Goal: Information Seeking & Learning: Learn about a topic

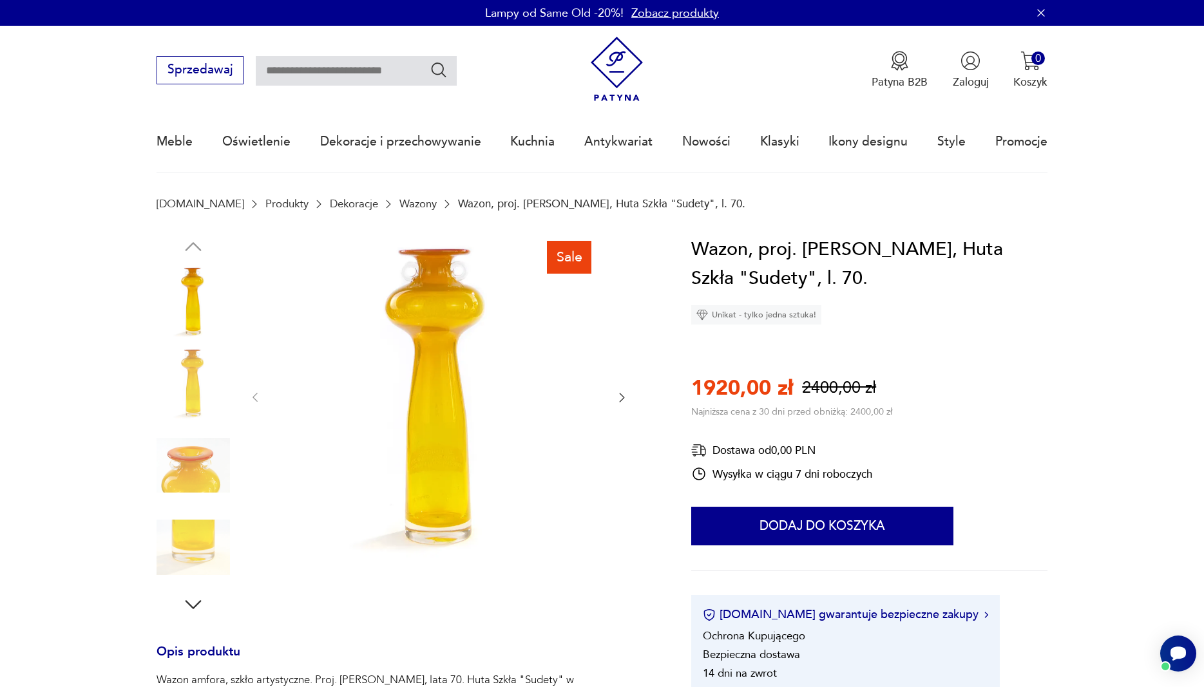
click at [399, 200] on link "Wazony" at bounding box center [417, 204] width 37 height 12
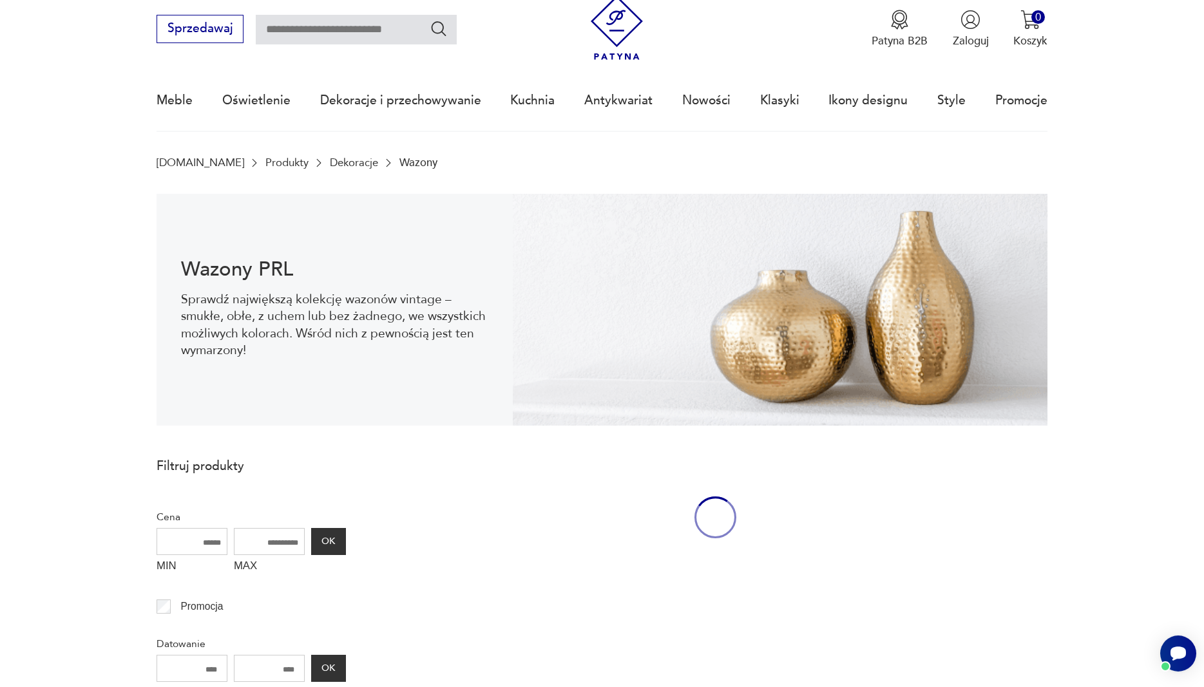
scroll to position [42, 0]
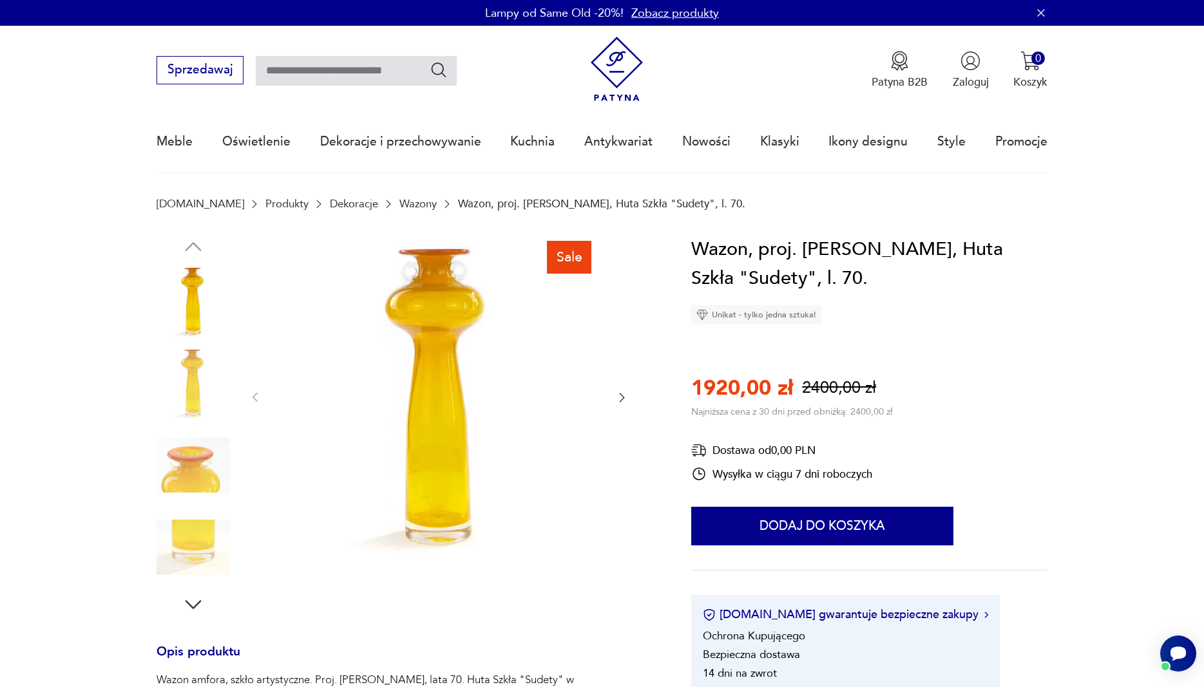
click at [399, 205] on link "Wazony" at bounding box center [417, 204] width 37 height 12
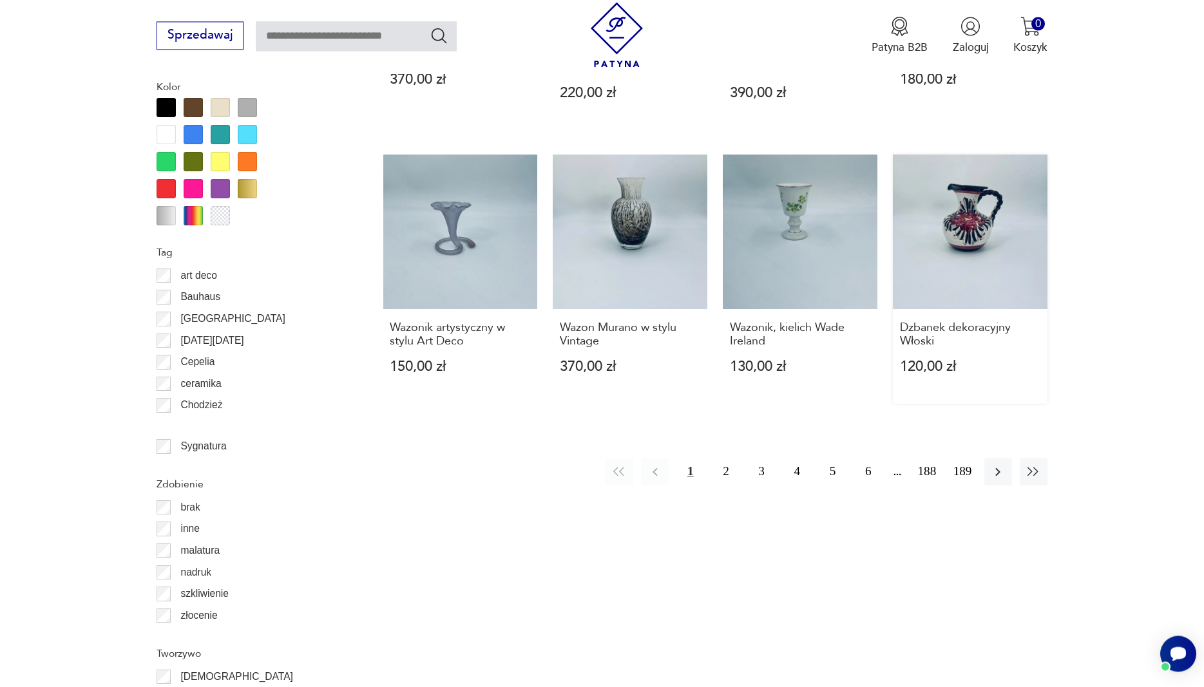
scroll to position [1487, 0]
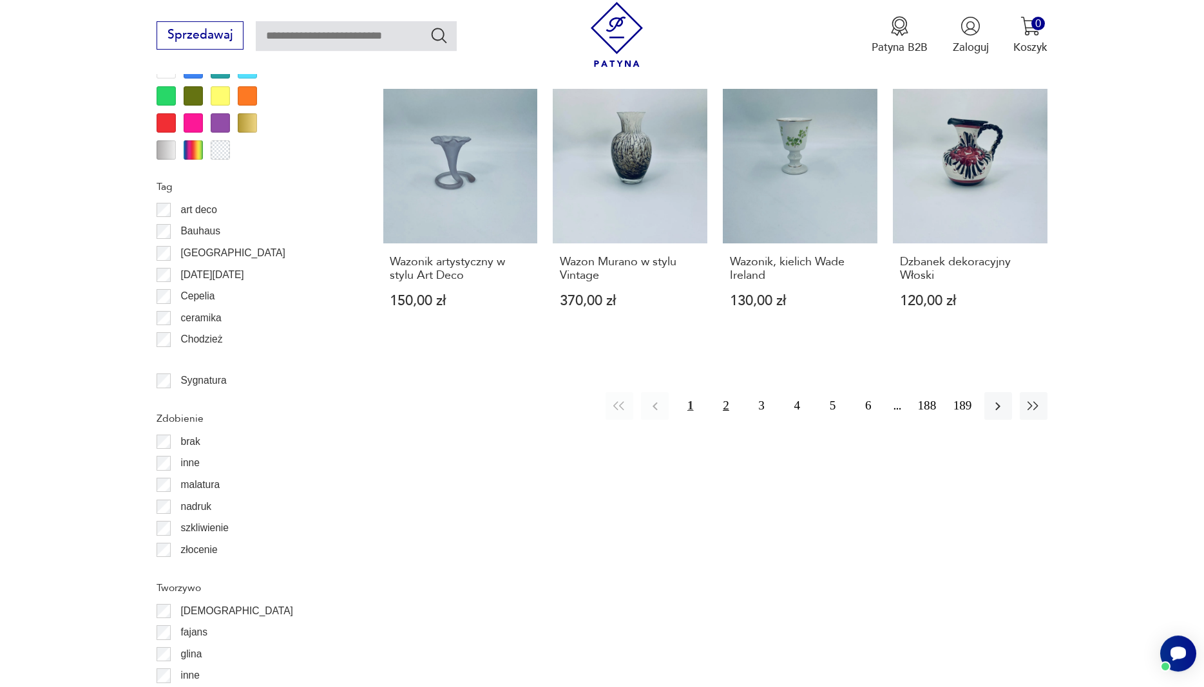
click at [722, 396] on button "2" at bounding box center [726, 406] width 28 height 28
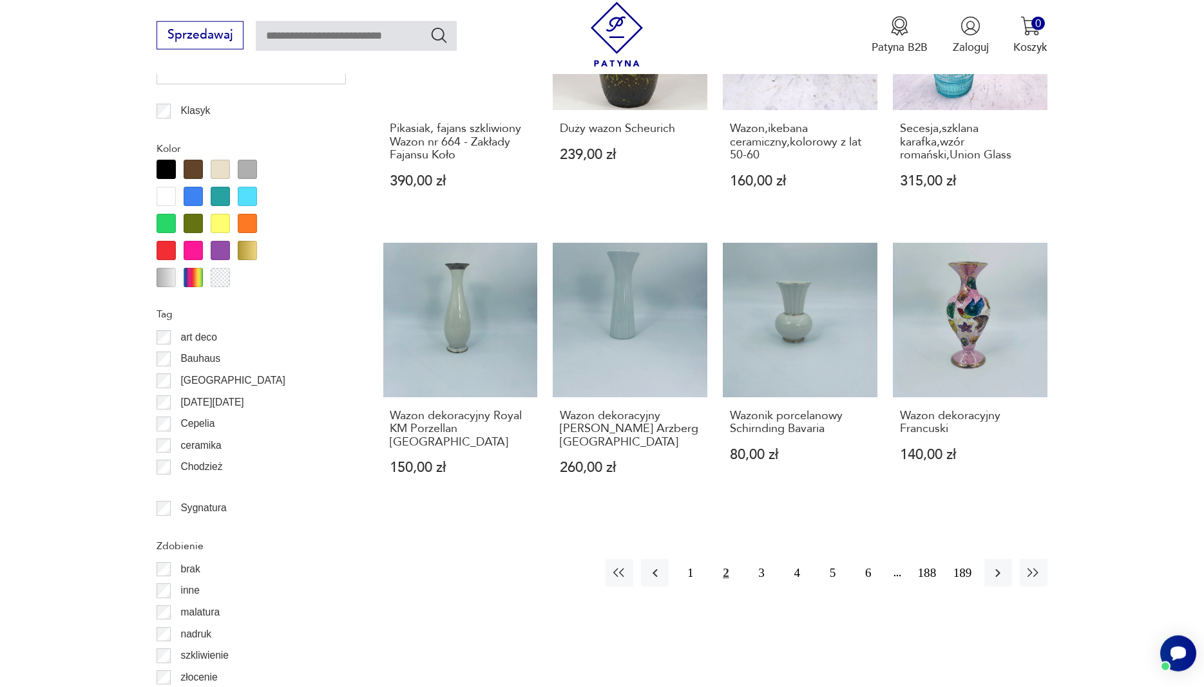
scroll to position [1415, 0]
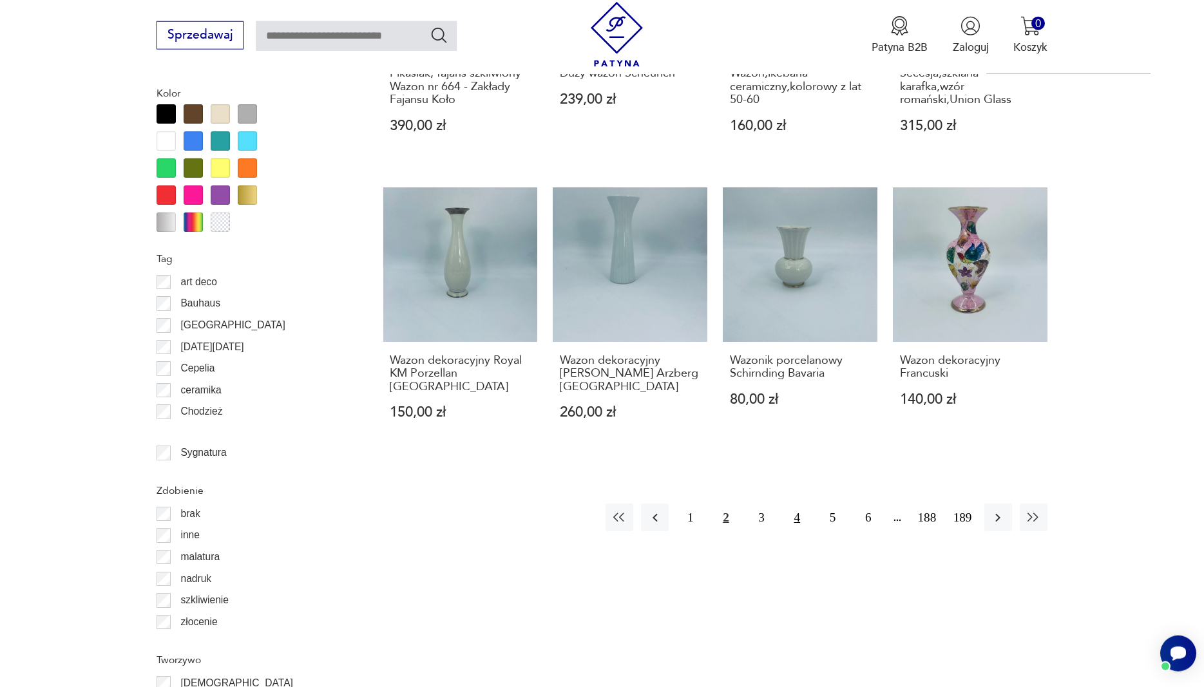
drag, startPoint x: 758, startPoint y: 468, endPoint x: 799, endPoint y: 479, distance: 42.7
click at [759, 504] on button "3" at bounding box center [762, 518] width 28 height 28
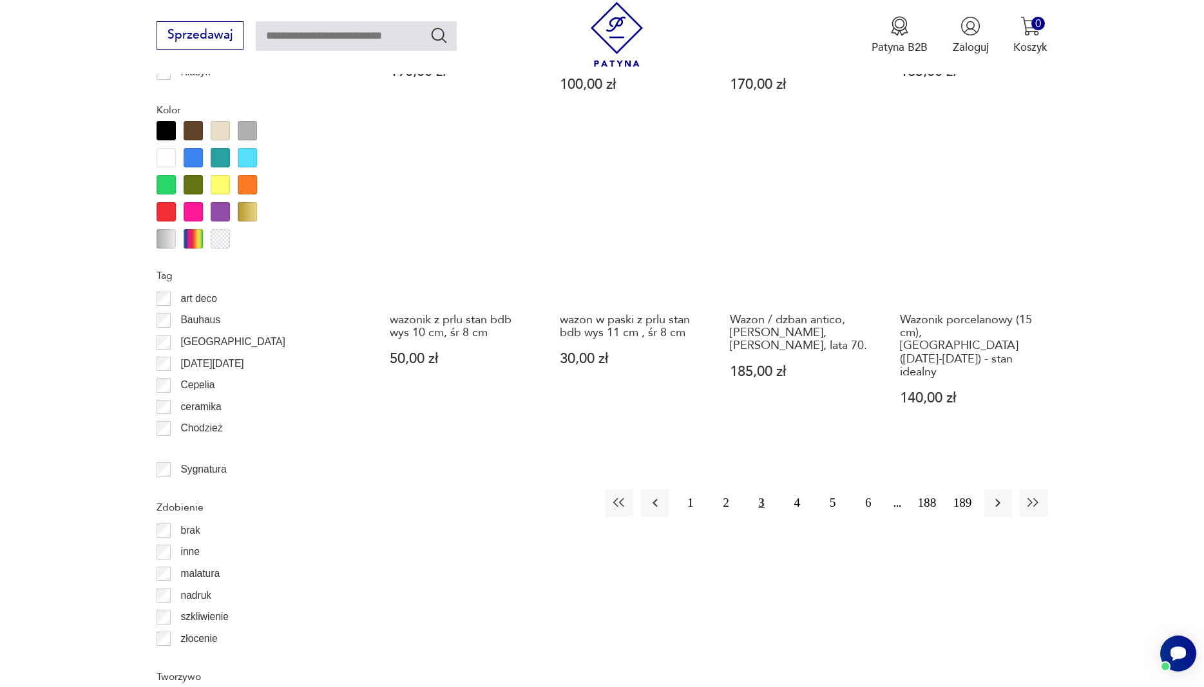
scroll to position [1480, 0]
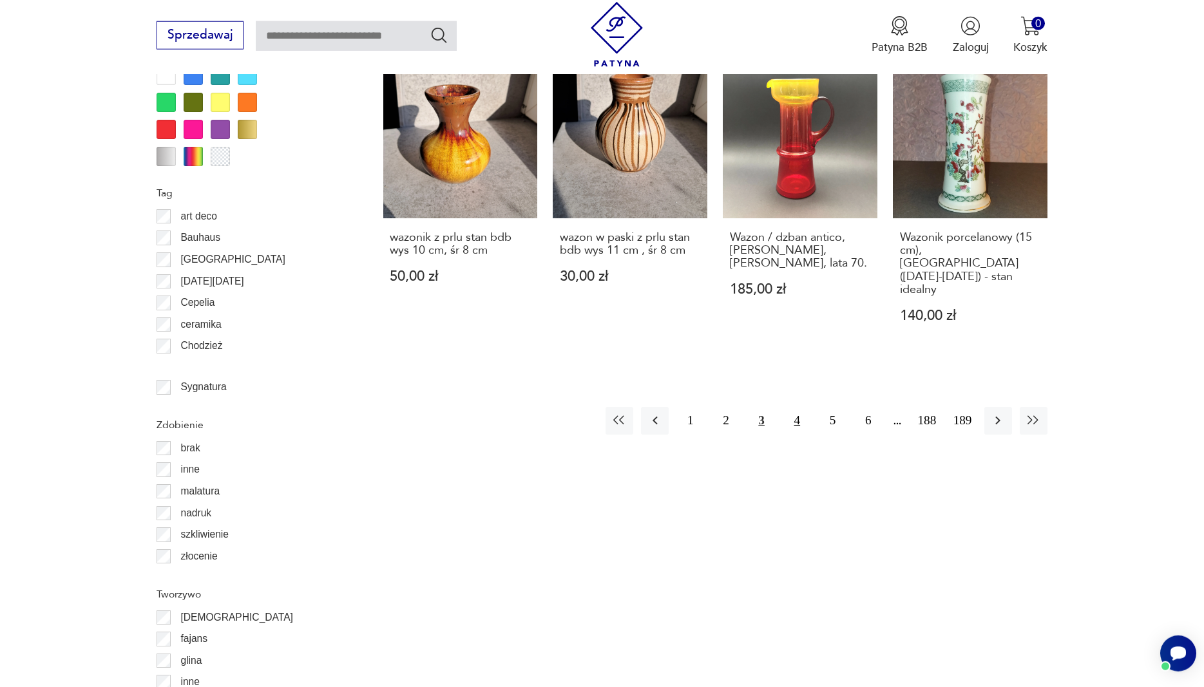
click at [789, 407] on button "4" at bounding box center [797, 421] width 28 height 28
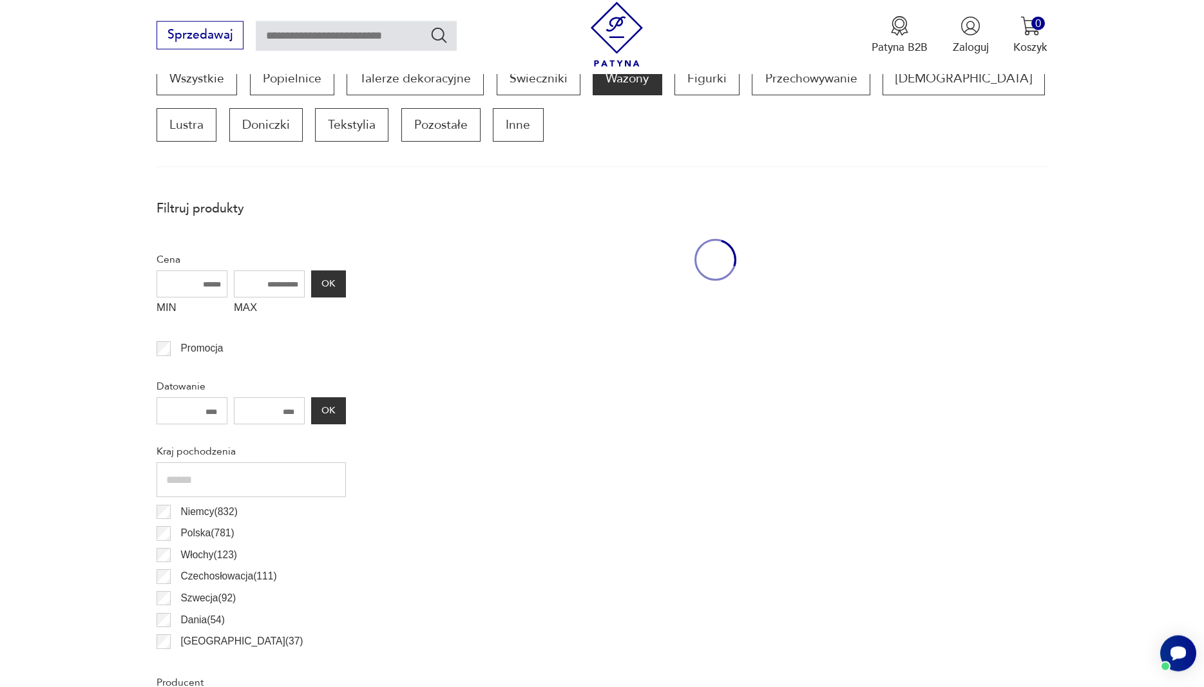
scroll to position [429, 0]
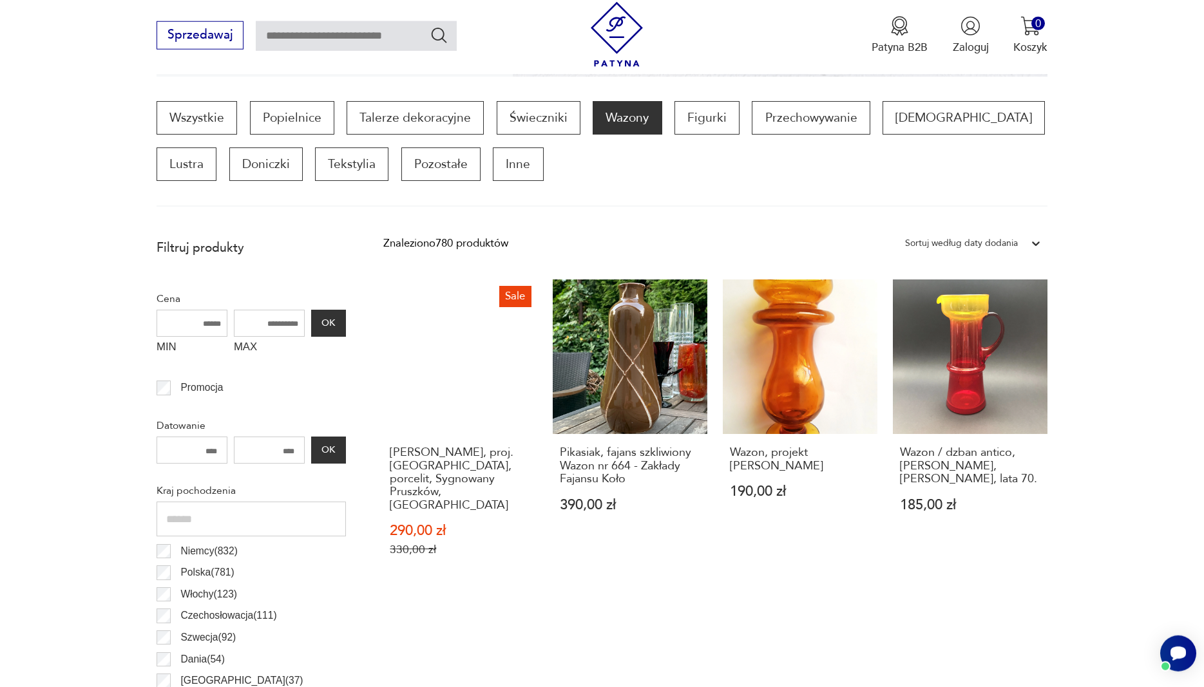
scroll to position [298, 0]
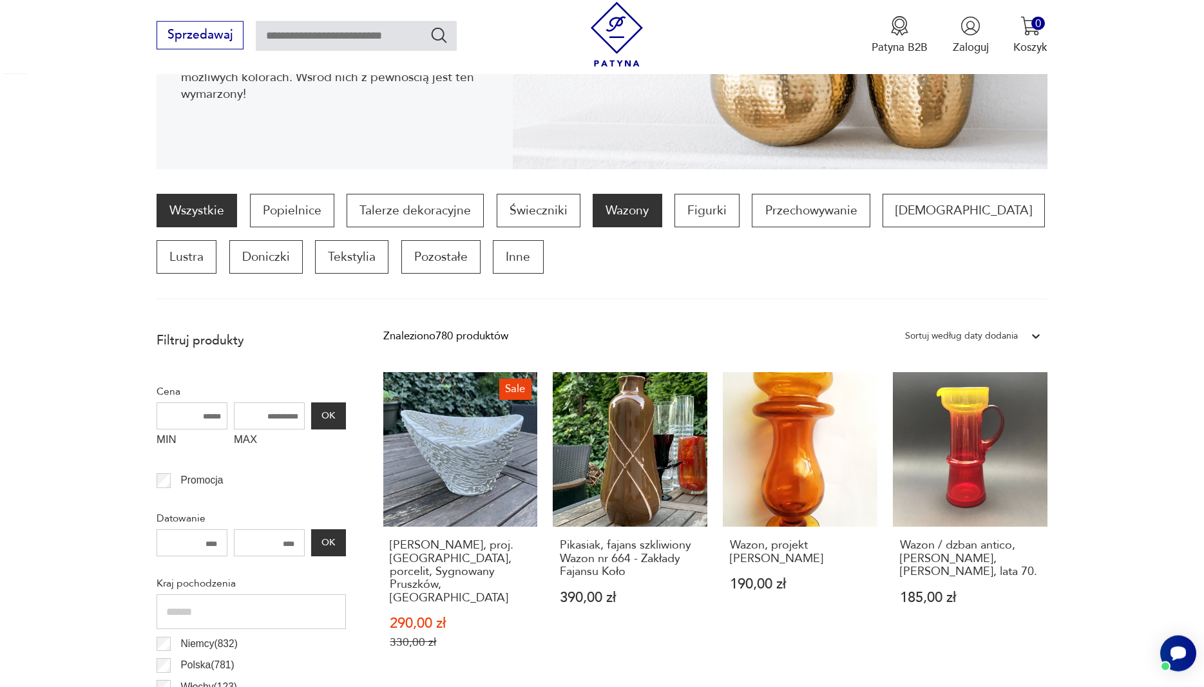
click at [203, 209] on link "Wszystkie" at bounding box center [197, 211] width 81 height 34
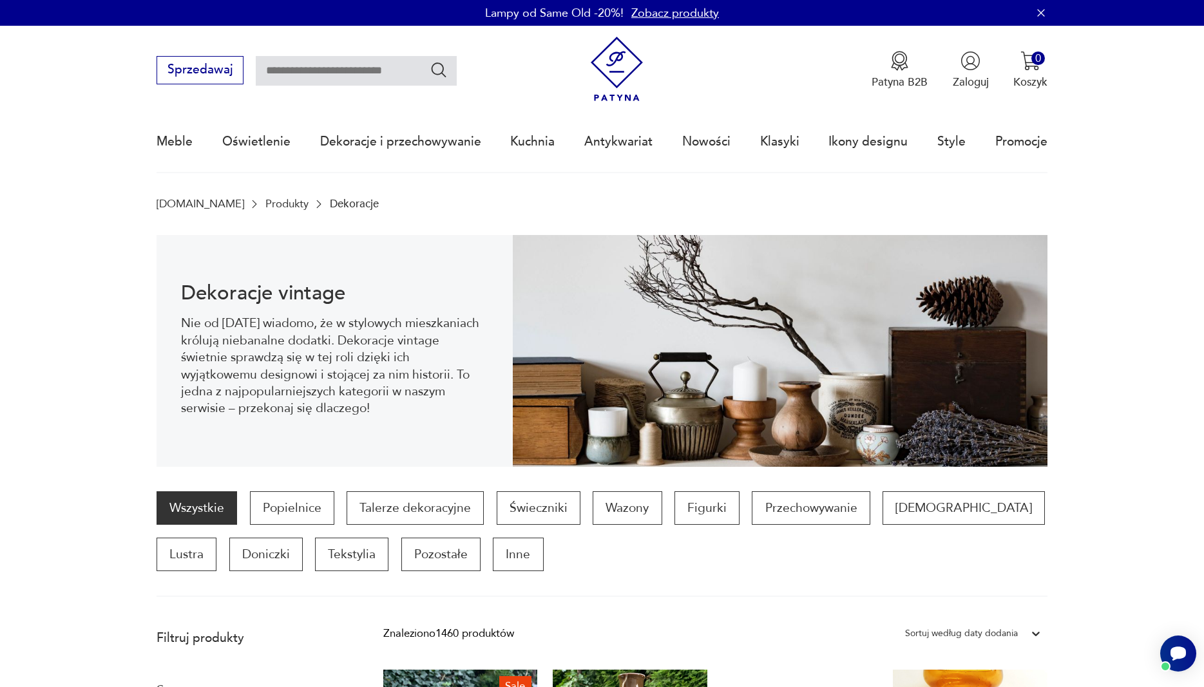
click at [332, 74] on input "text" at bounding box center [356, 71] width 201 height 30
click at [293, 77] on input "text" at bounding box center [356, 71] width 201 height 30
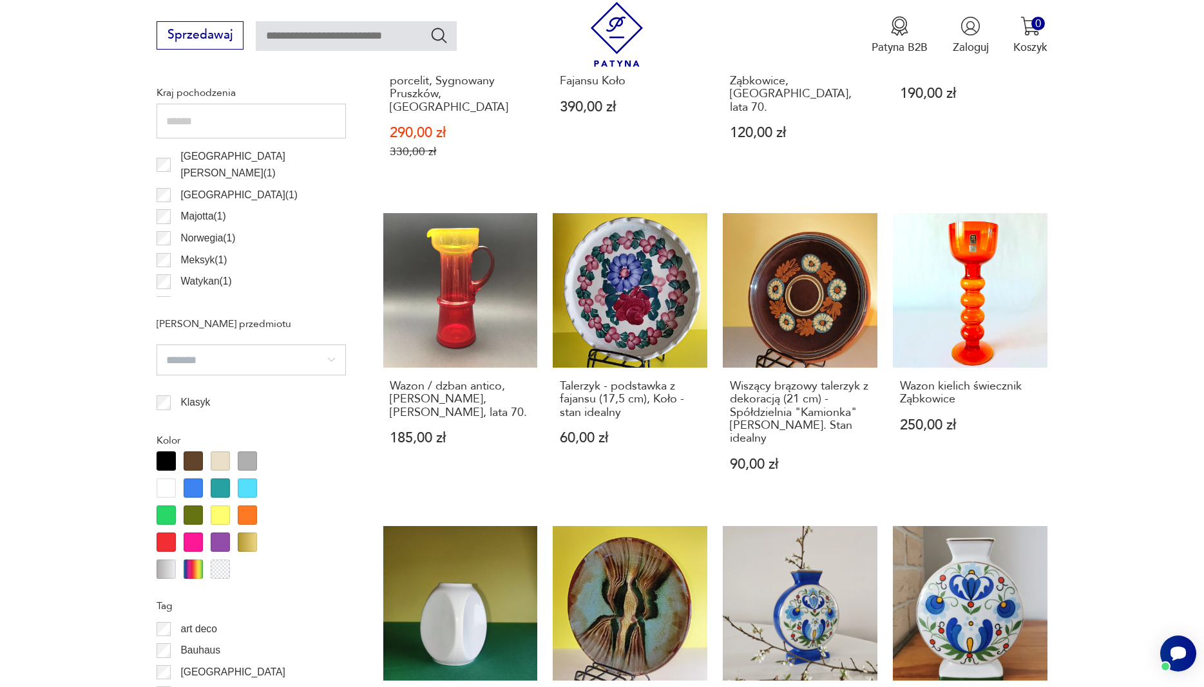
scroll to position [1051, 0]
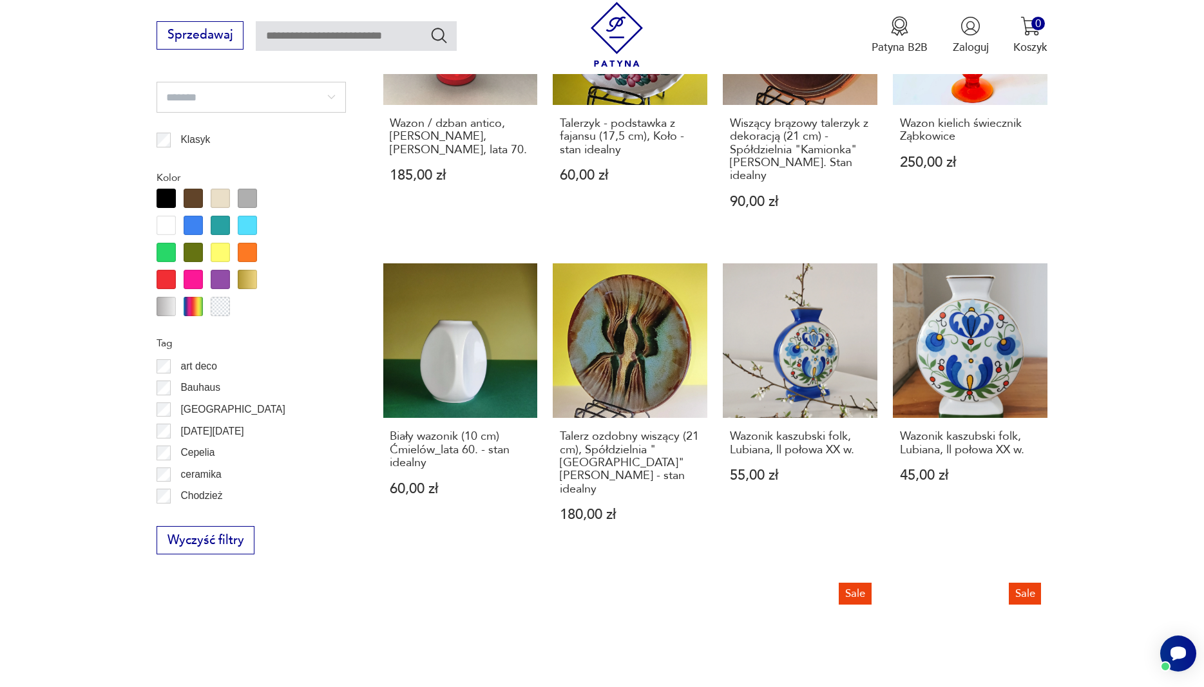
type input "*********"
